Goal: Share content

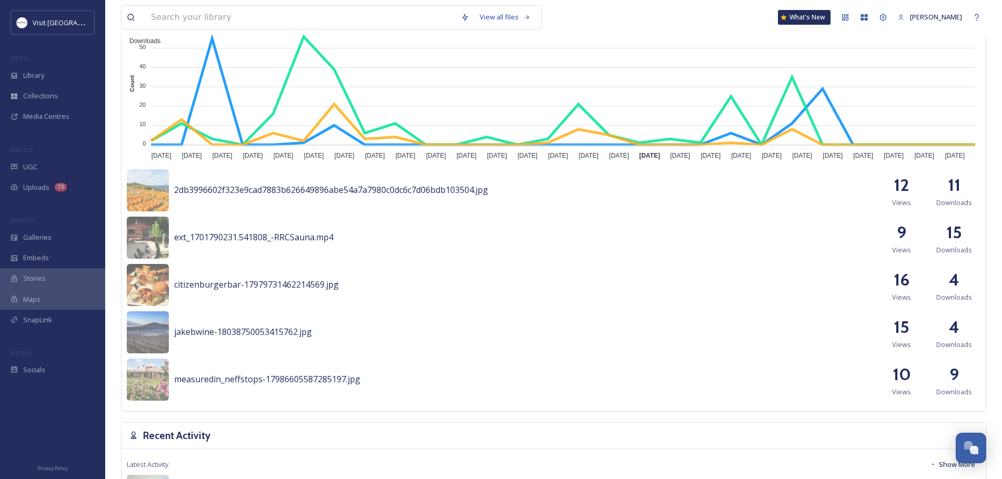
scroll to position [421, 0]
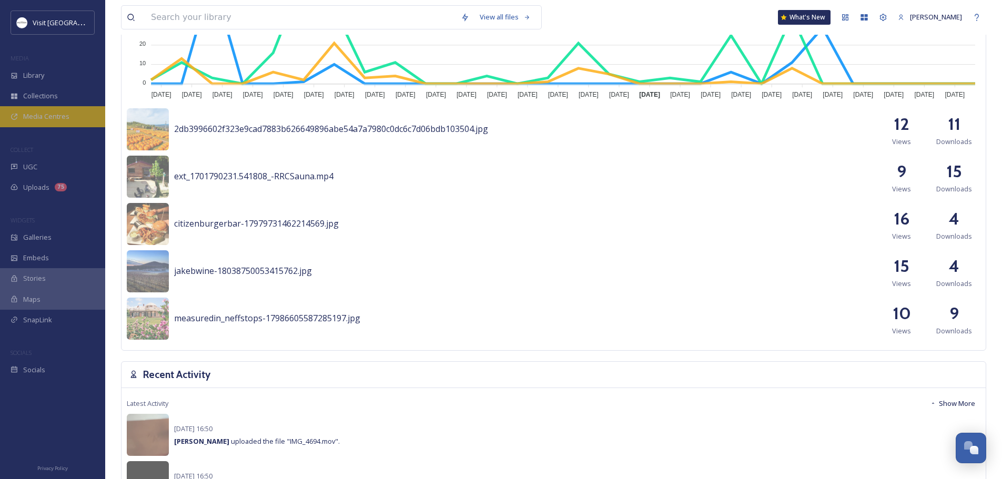
click at [45, 114] on span "Media Centres" at bounding box center [46, 116] width 46 height 10
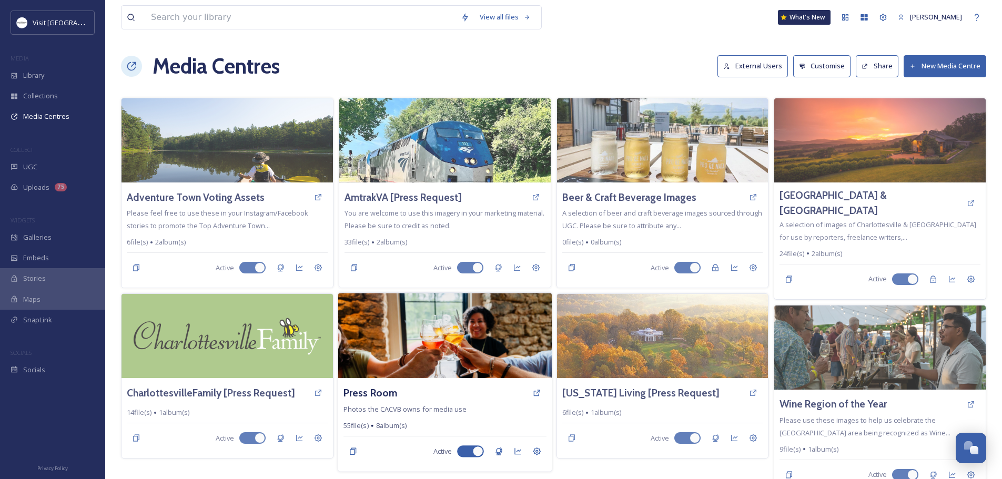
click at [478, 333] on img at bounding box center [444, 335] width 213 height 85
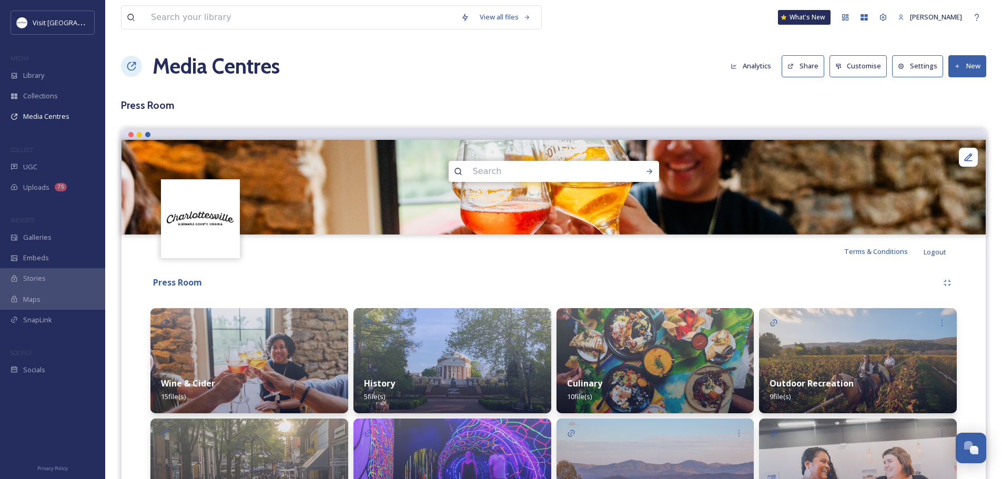
scroll to position [87, 0]
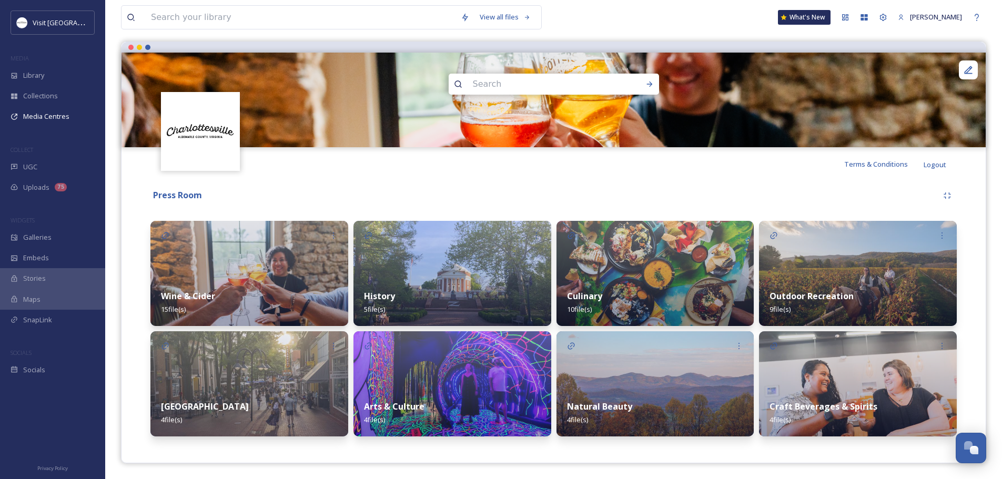
click at [793, 258] on img at bounding box center [858, 273] width 198 height 105
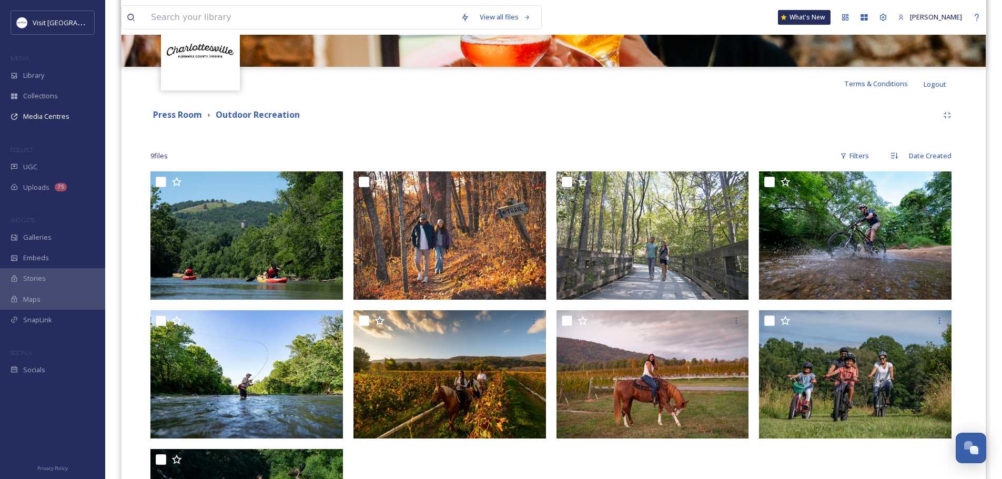
scroll to position [210, 0]
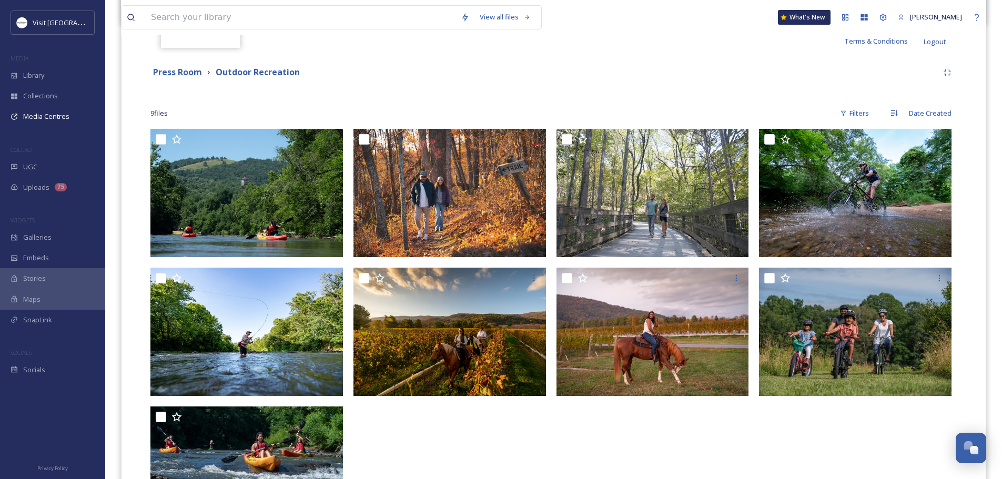
click at [191, 67] on strong "Press Room" at bounding box center [177, 72] width 49 height 12
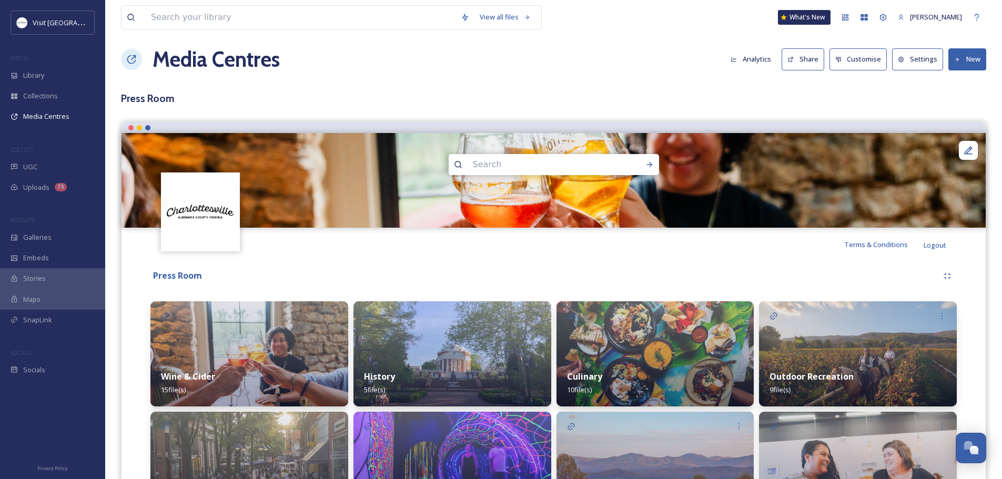
scroll to position [87, 0]
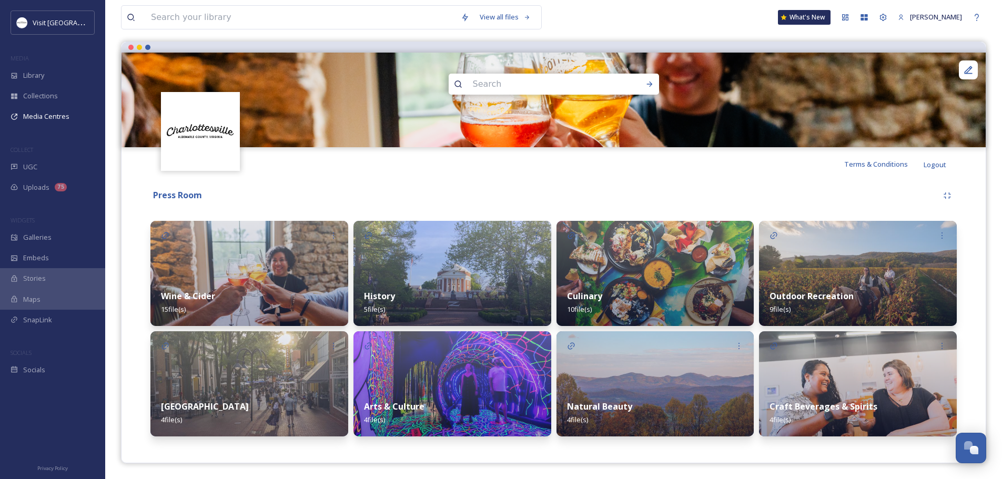
click at [645, 384] on img at bounding box center [655, 383] width 198 height 105
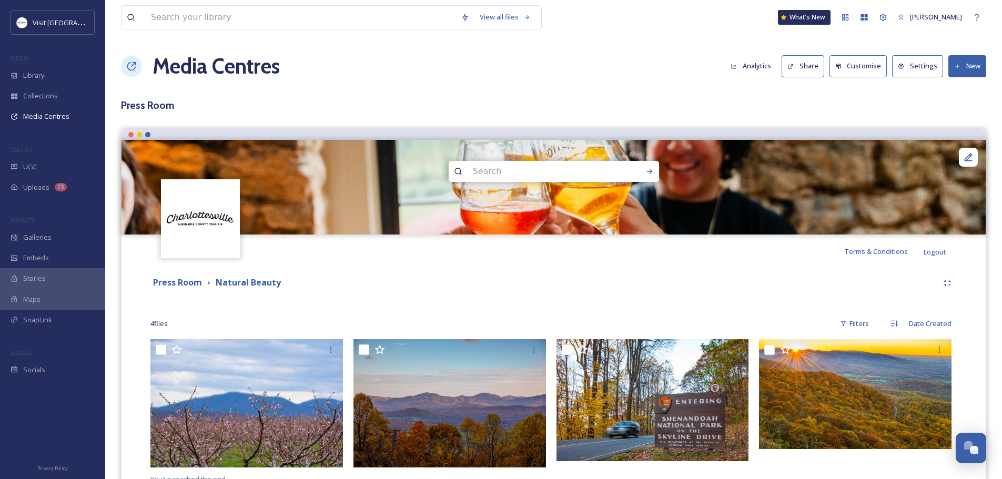
scroll to position [44, 0]
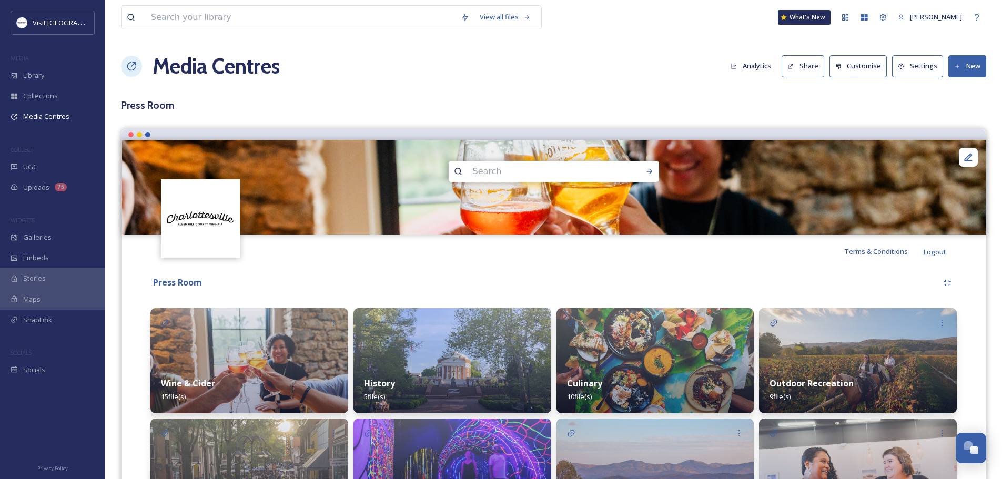
click at [797, 70] on button "Share" at bounding box center [802, 66] width 43 height 22
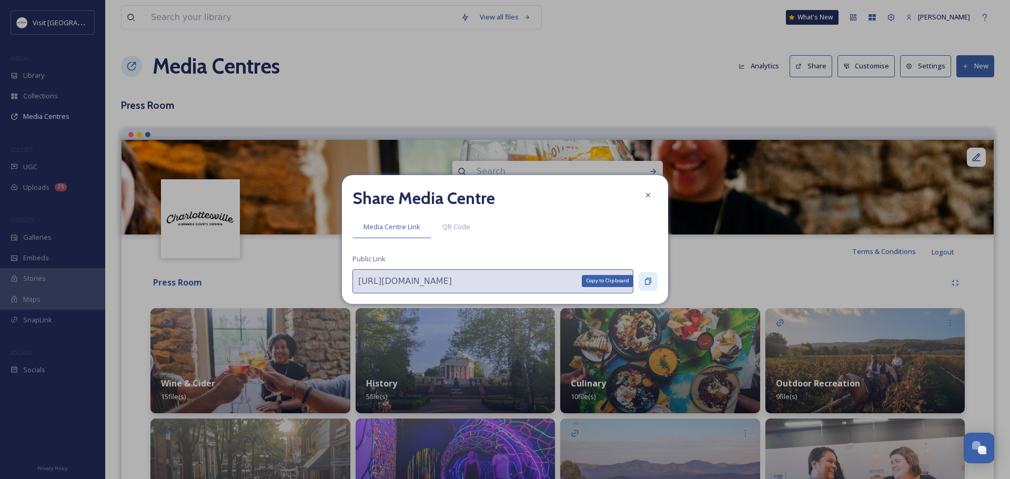
click at [649, 280] on icon at bounding box center [648, 281] width 6 height 7
